Goal: Navigation & Orientation: Find specific page/section

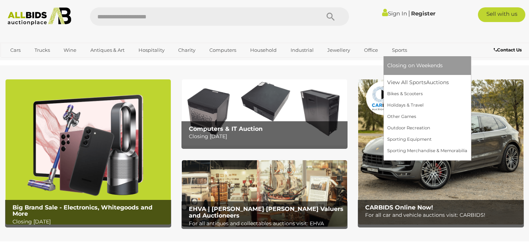
click at [397, 48] on link "Sports" at bounding box center [399, 50] width 25 height 12
click at [396, 83] on link "View All Sports Auctions" at bounding box center [427, 82] width 80 height 11
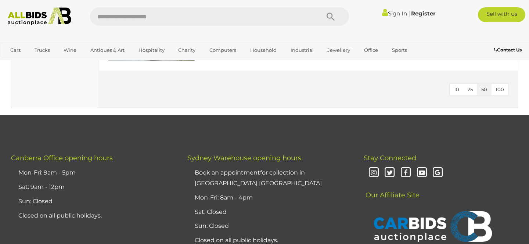
scroll to position [3992, 0]
